Goal: Task Accomplishment & Management: Complete application form

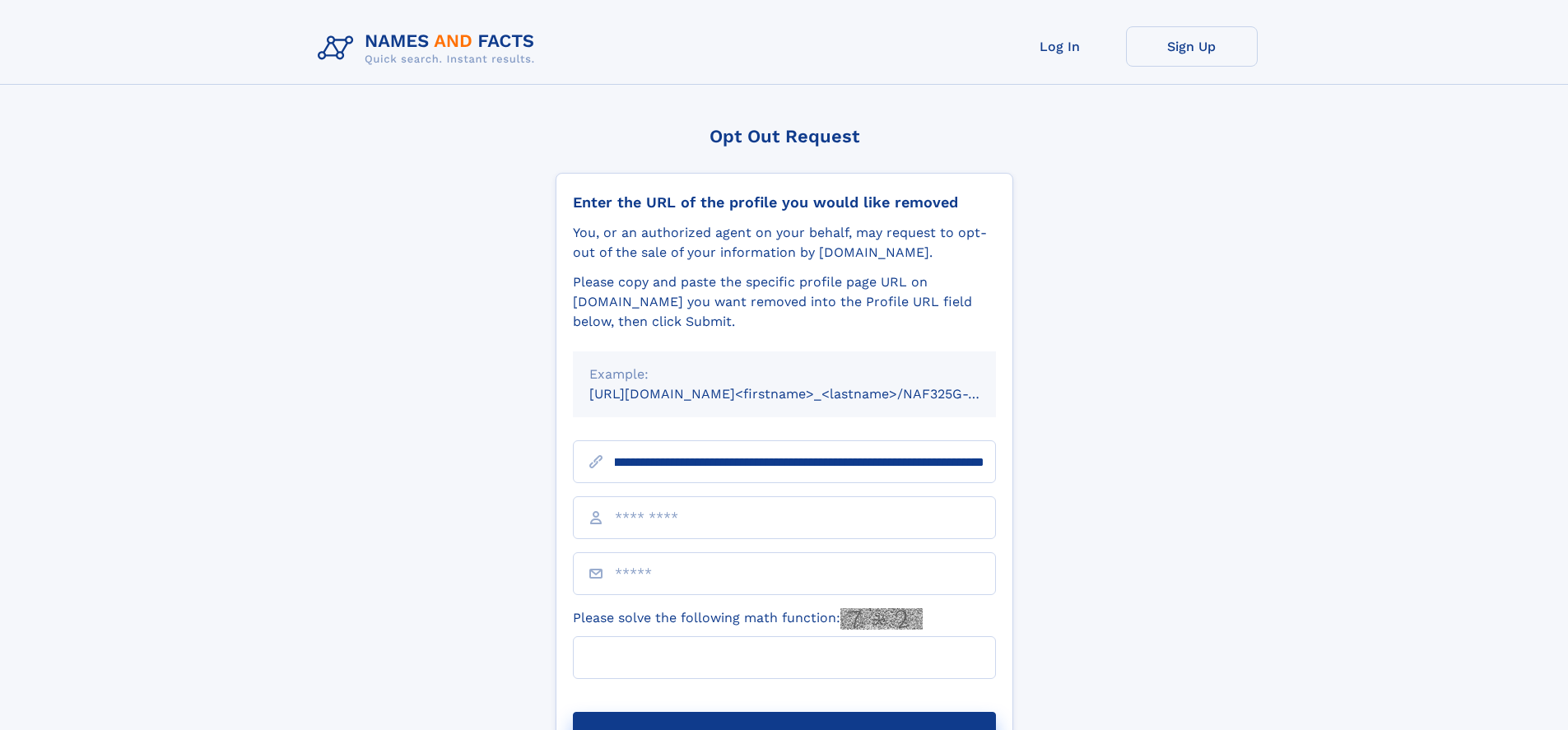
scroll to position [0, 187]
type input "**********"
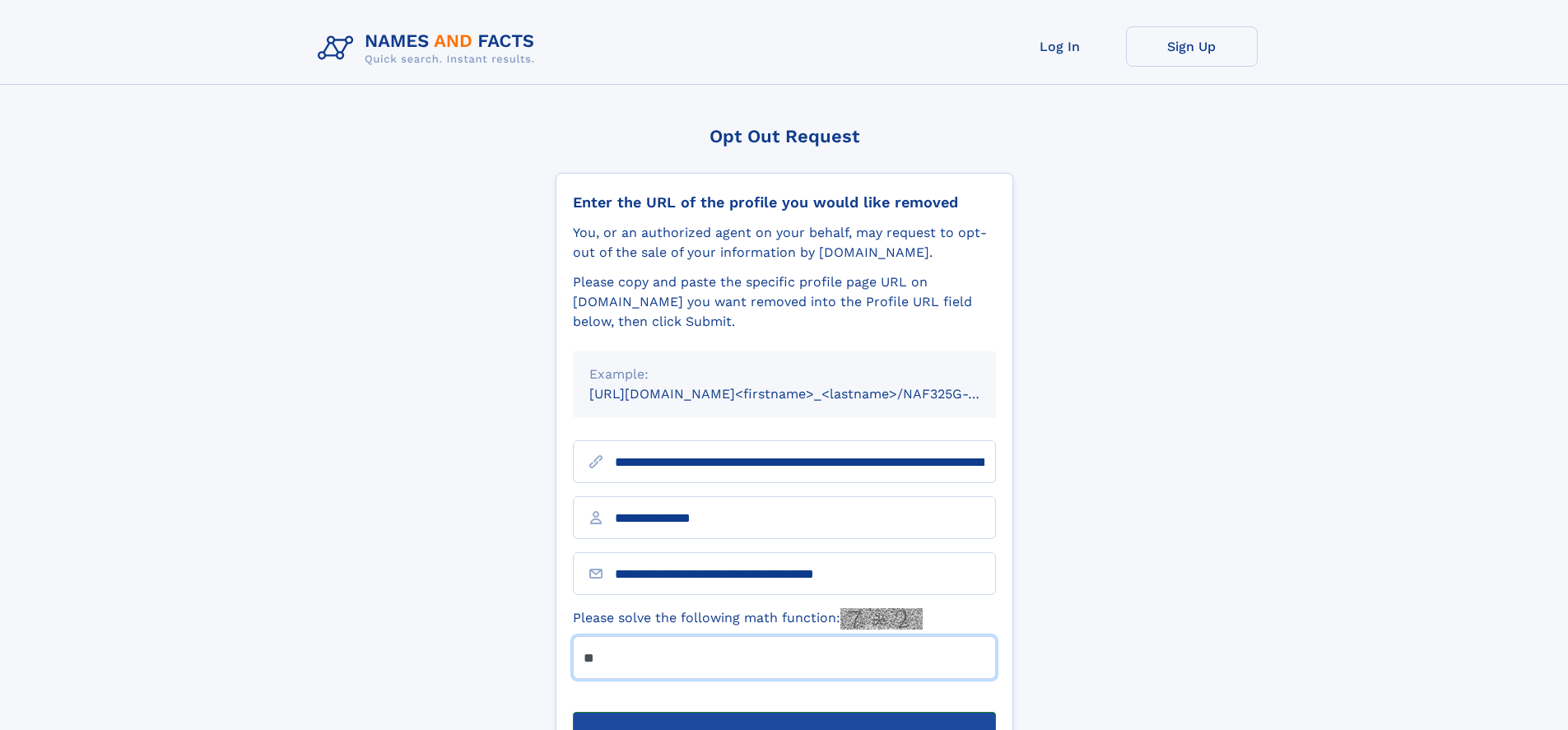
type input "**"
click at [784, 712] on button "Submit Opt Out Request" at bounding box center [784, 738] width 423 height 52
